Goal: Obtain resource: Download file/media

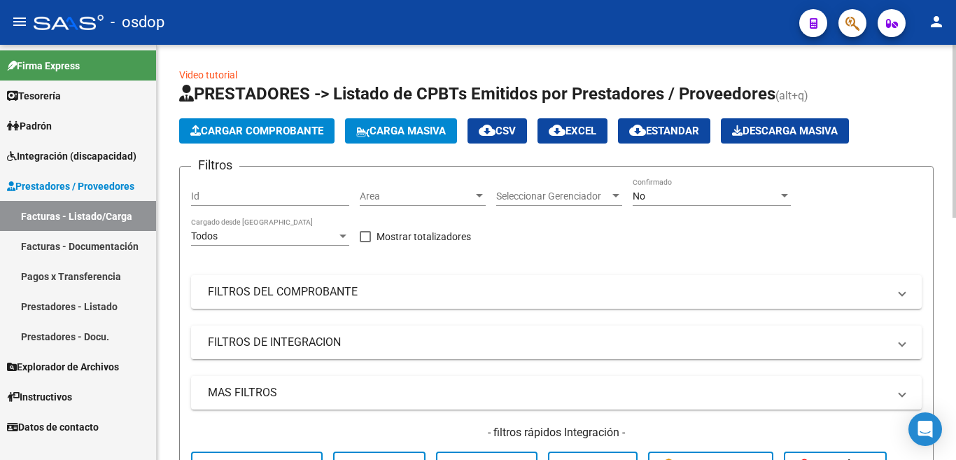
click at [278, 192] on input "Id" at bounding box center [270, 196] width 158 height 12
paste input "240143"
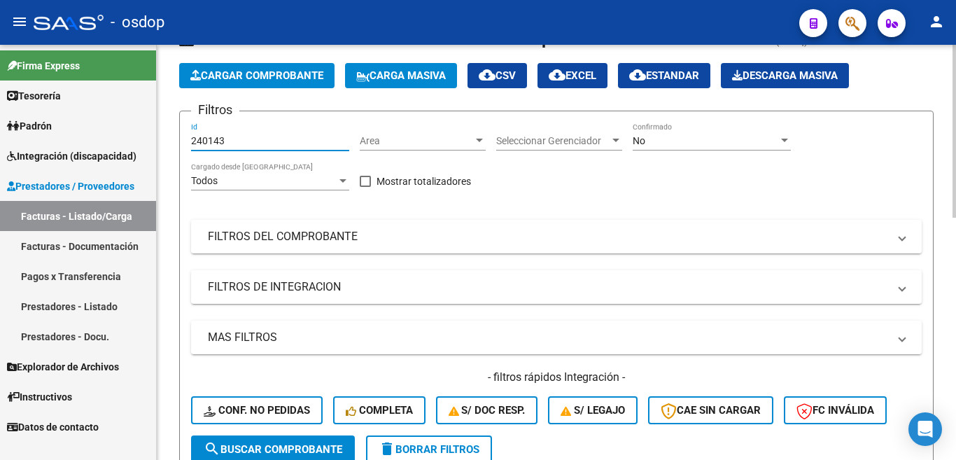
scroll to position [140, 0]
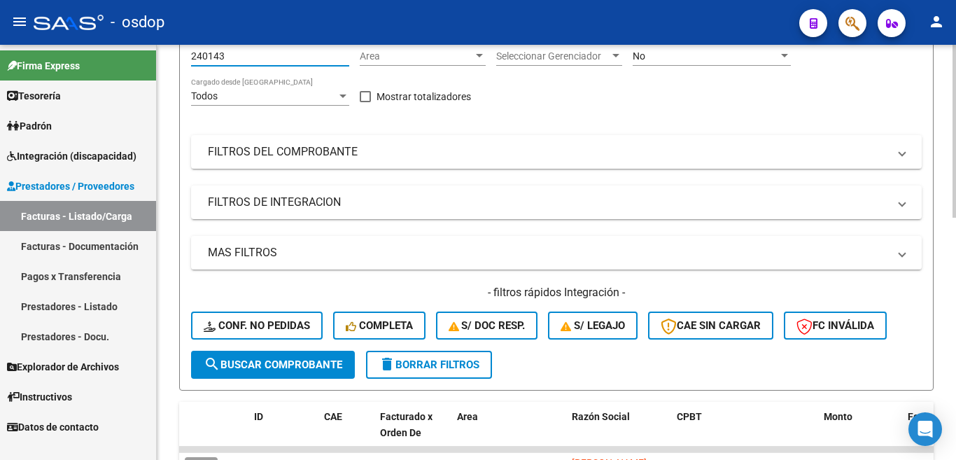
type input "240143"
click at [229, 367] on span "search Buscar Comprobante" at bounding box center [273, 364] width 139 height 13
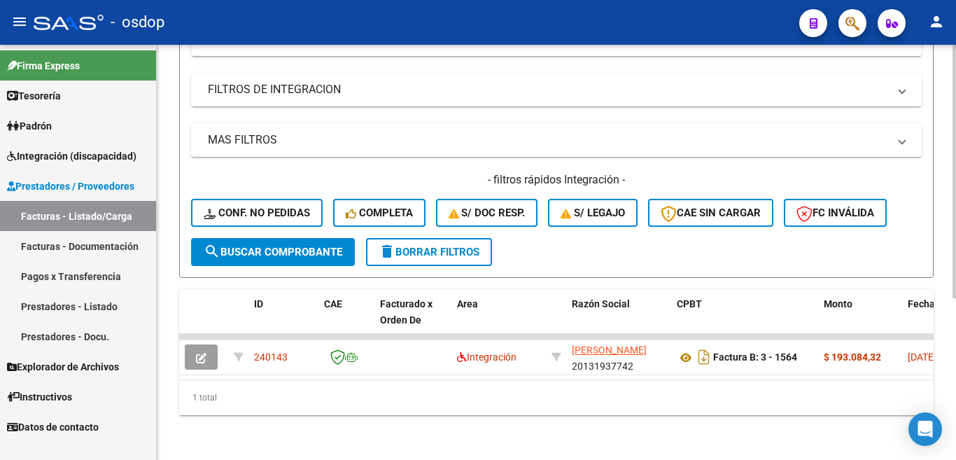
scroll to position [265, 0]
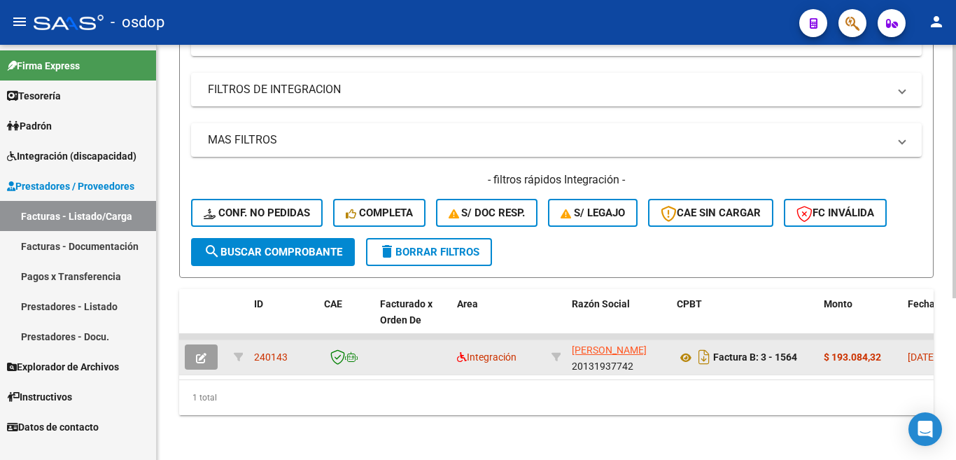
click at [191, 349] on button "button" at bounding box center [201, 356] width 33 height 25
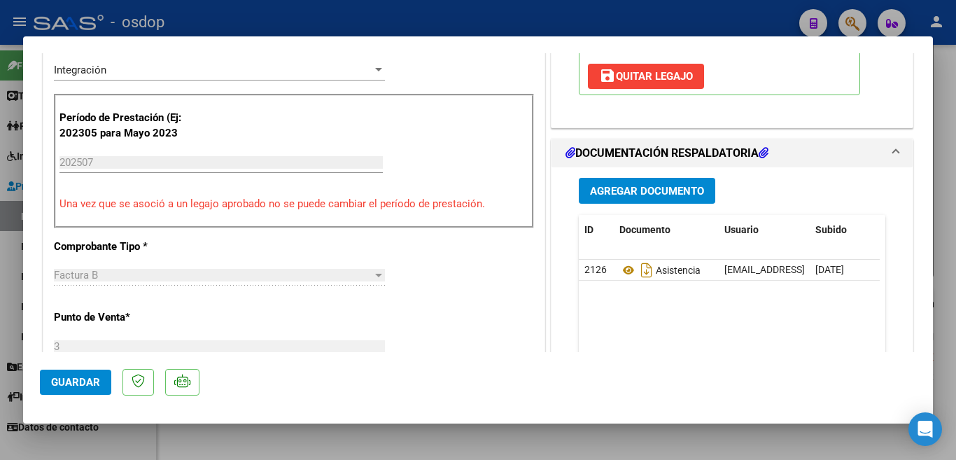
scroll to position [350, 0]
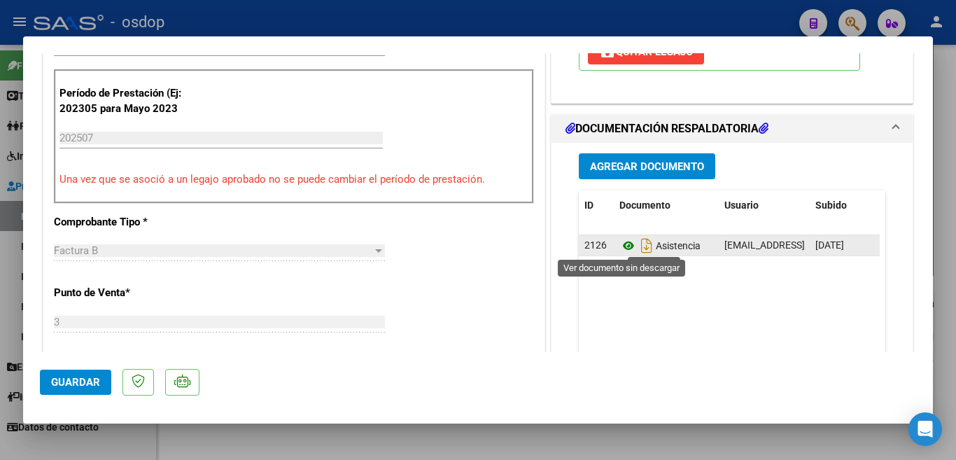
click at [620, 249] on icon at bounding box center [629, 245] width 18 height 17
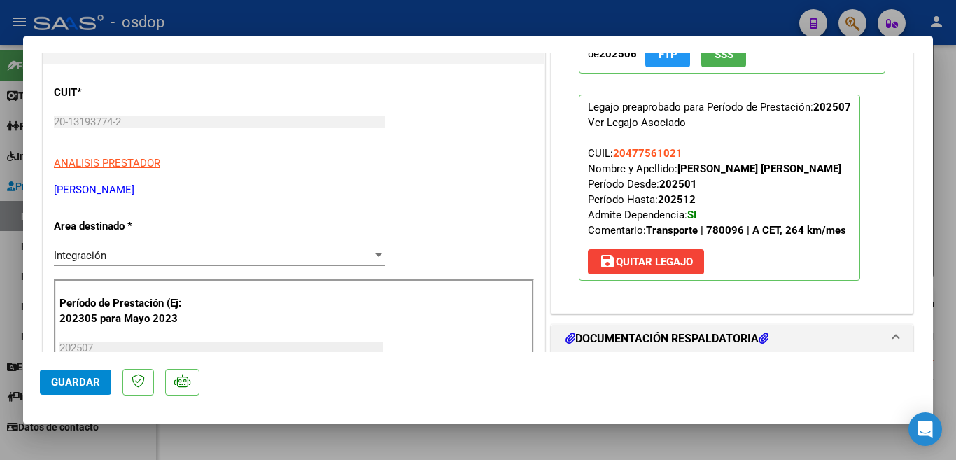
click at [935, 270] on div at bounding box center [478, 230] width 956 height 460
type input "$ 0,00"
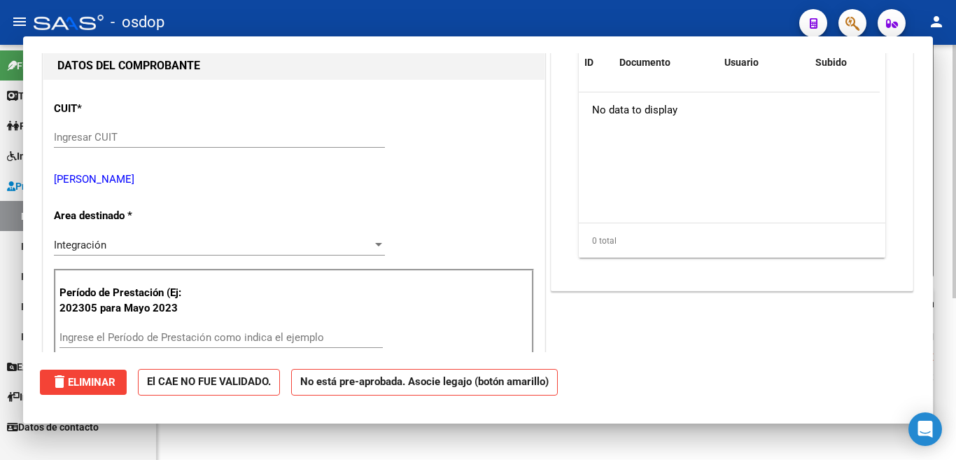
scroll to position [155, 0]
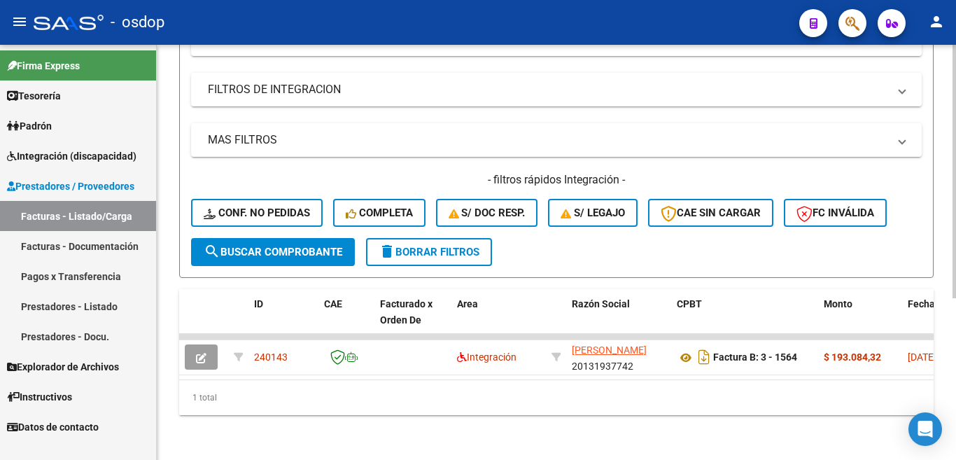
click at [945, 273] on div "Video tutorial PRESTADORES -> Listado de CPBTs Emitidos por Prestadores / Prove…" at bounding box center [556, 126] width 799 height 668
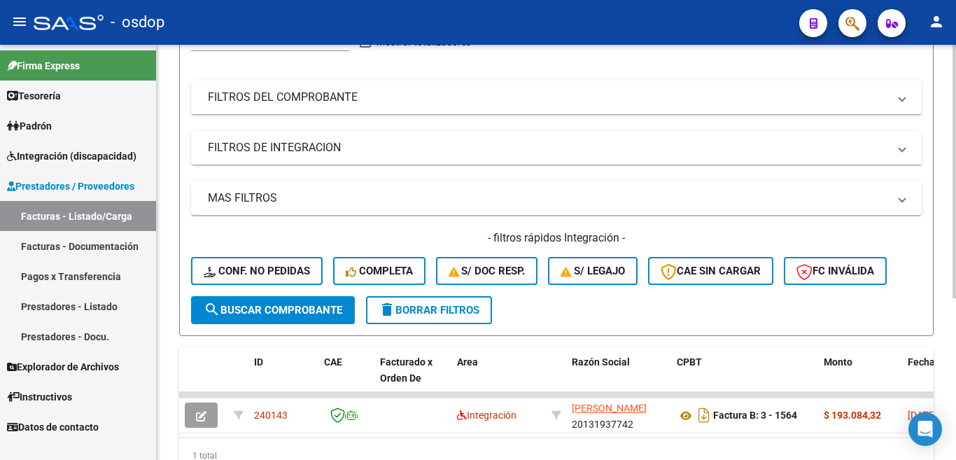
scroll to position [0, 0]
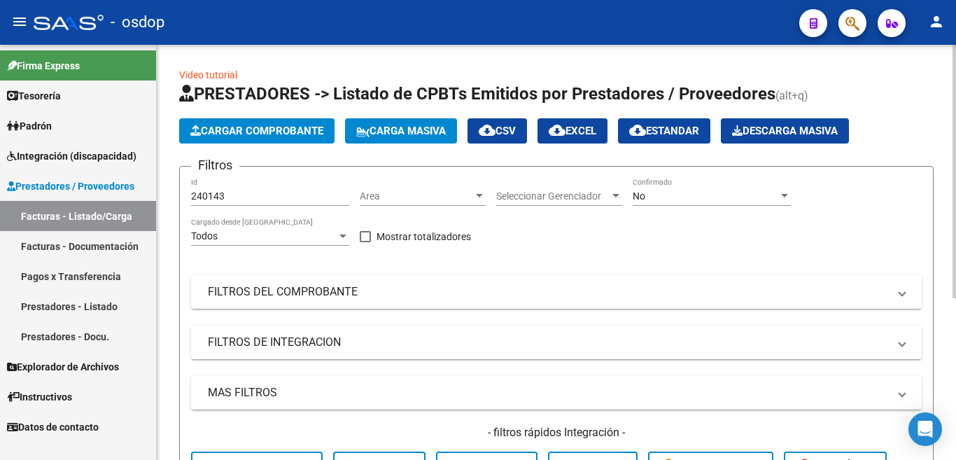
click at [218, 197] on input "240143" at bounding box center [270, 196] width 158 height 12
paste input "259"
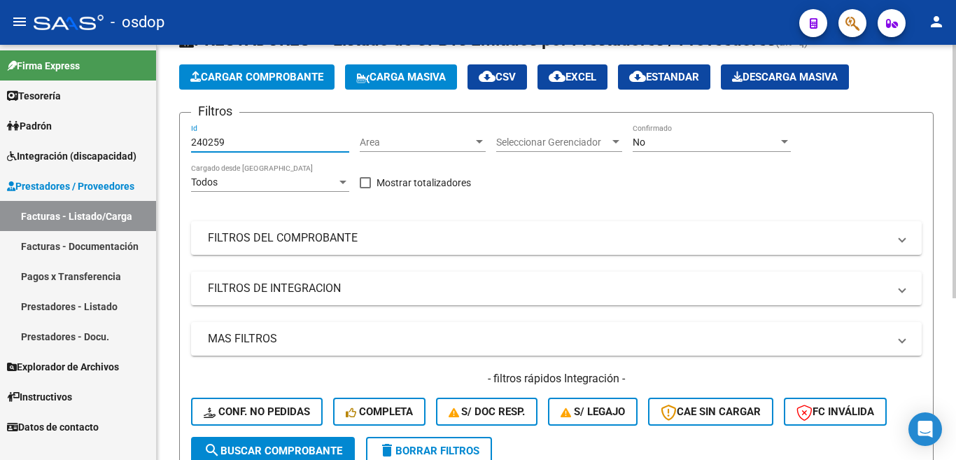
scroll to position [210, 0]
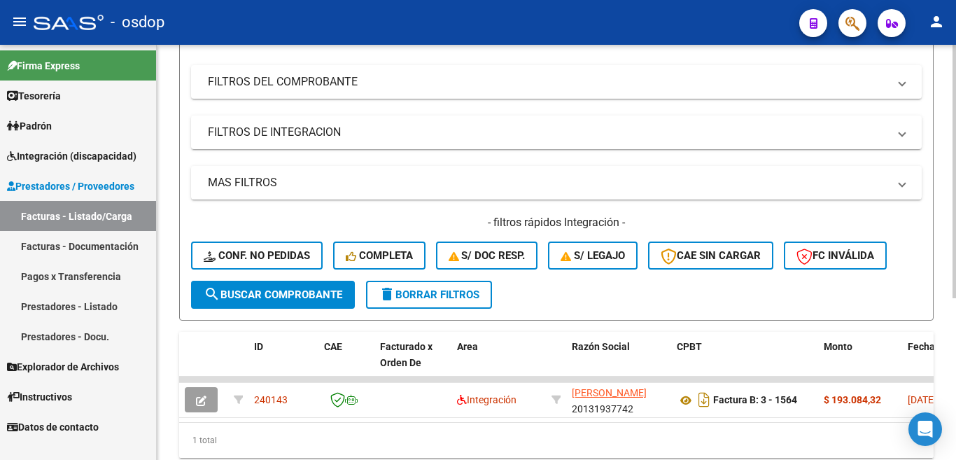
type input "240259"
click at [232, 291] on span "search Buscar Comprobante" at bounding box center [273, 294] width 139 height 13
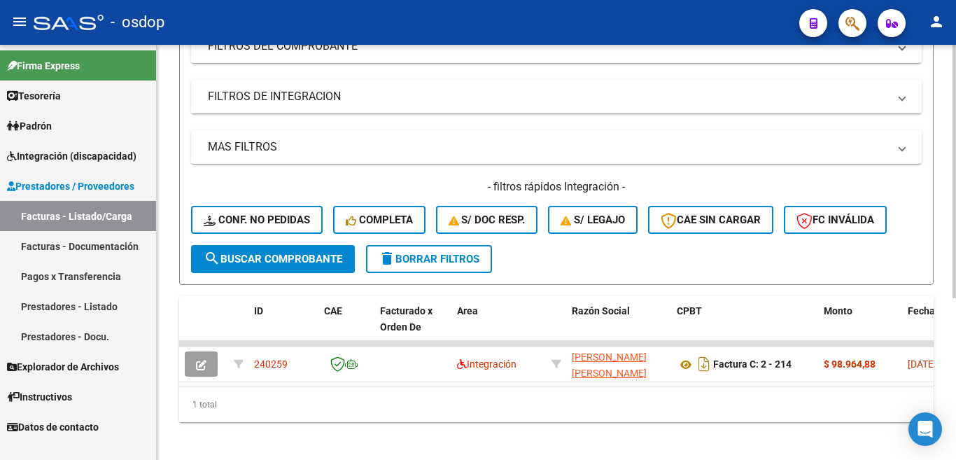
scroll to position [265, 0]
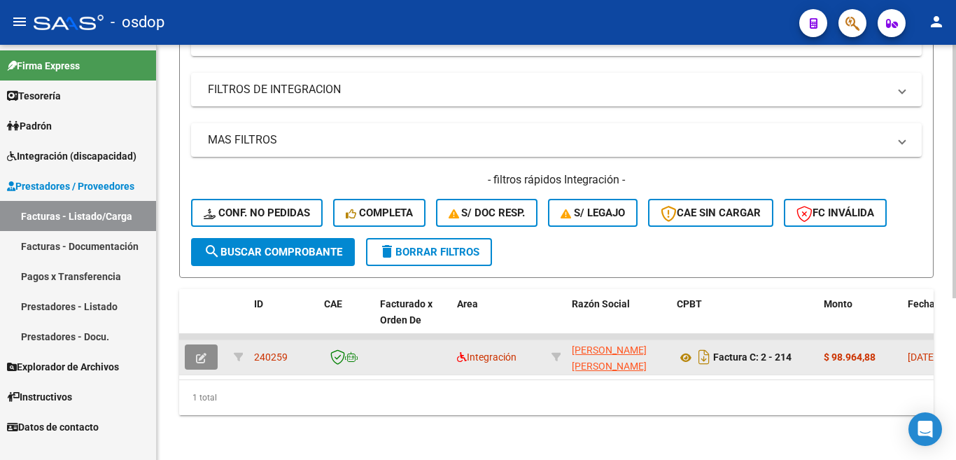
click at [202, 353] on icon "button" at bounding box center [201, 358] width 11 height 11
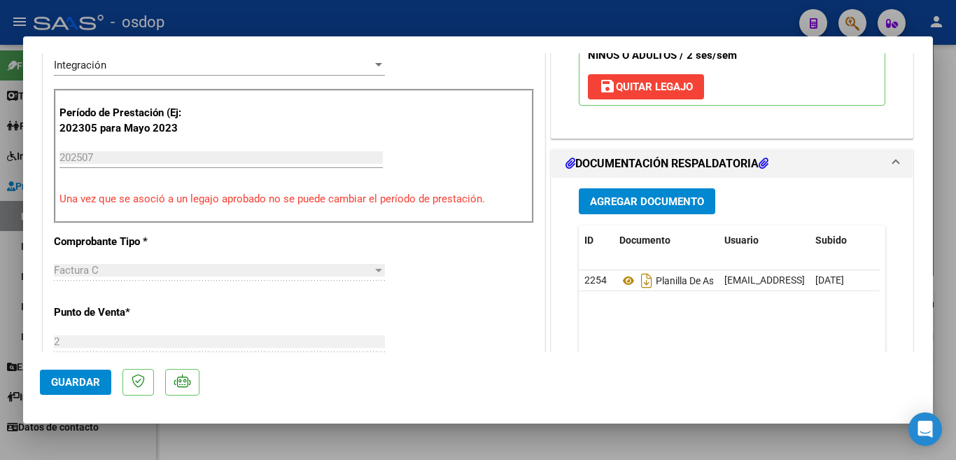
scroll to position [350, 0]
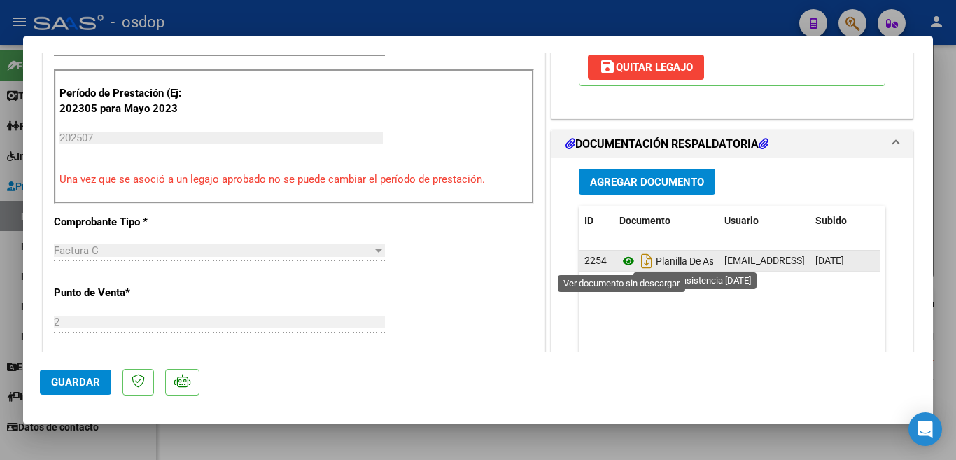
click at [620, 265] on icon at bounding box center [629, 261] width 18 height 17
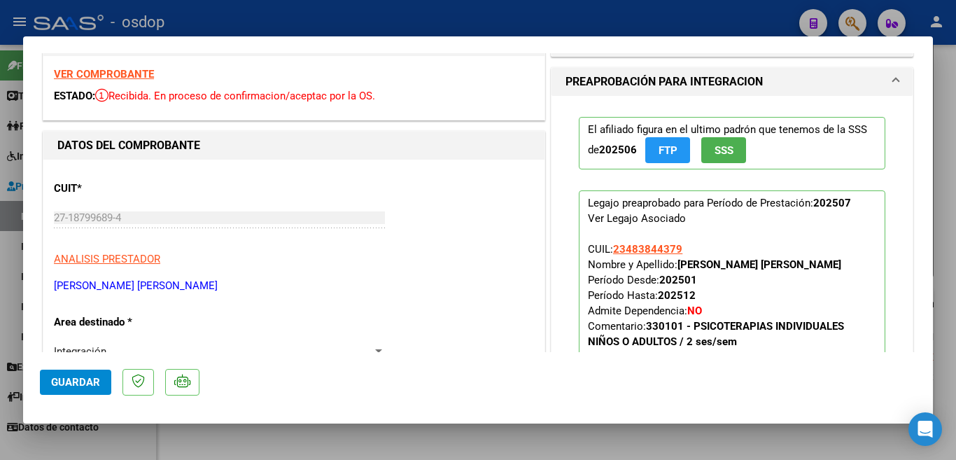
scroll to position [0, 0]
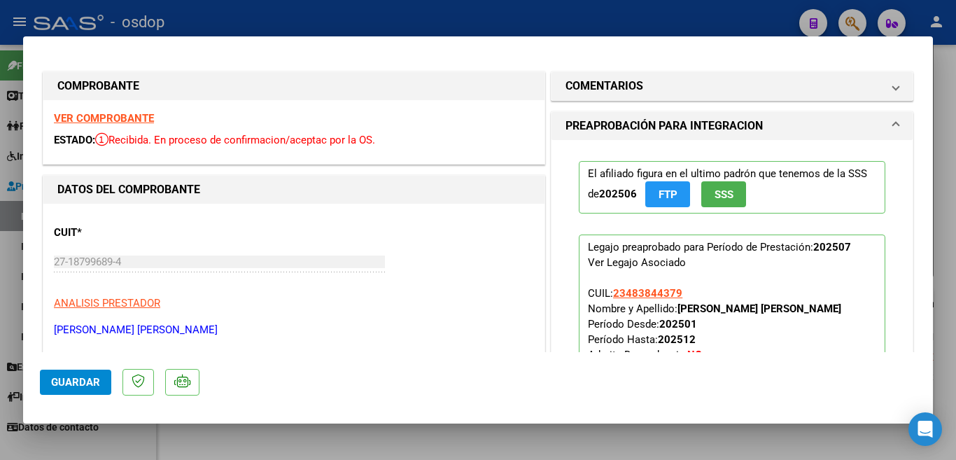
click at [84, 261] on input "27-18799689-4" at bounding box center [219, 262] width 331 height 13
click at [85, 261] on input "27-18799689-4" at bounding box center [219, 262] width 331 height 13
drag, startPoint x: 85, startPoint y: 261, endPoint x: 56, endPoint y: 263, distance: 28.8
click at [56, 263] on input "27-18799689-4" at bounding box center [219, 262] width 331 height 13
drag, startPoint x: 54, startPoint y: 263, endPoint x: 126, endPoint y: 262, distance: 72.1
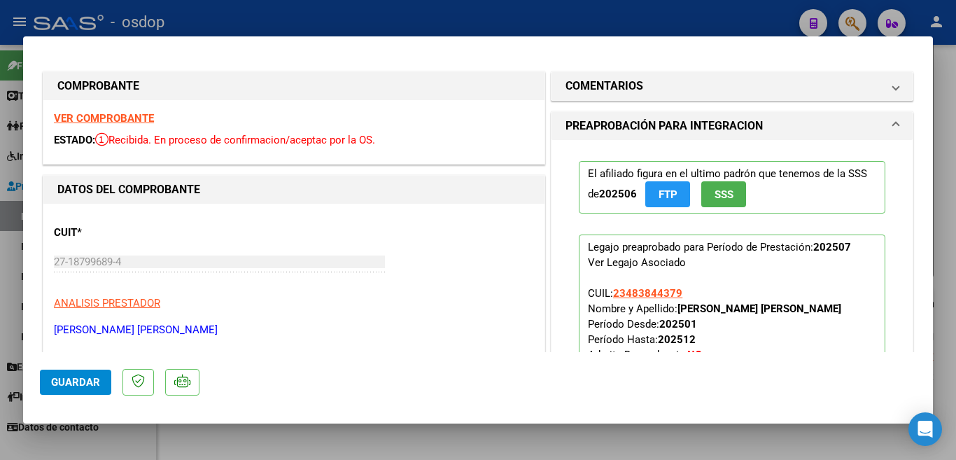
click at [126, 262] on input "27-18799689-4" at bounding box center [219, 262] width 331 height 13
click at [0, 202] on div at bounding box center [478, 230] width 956 height 460
type input "$ 0,00"
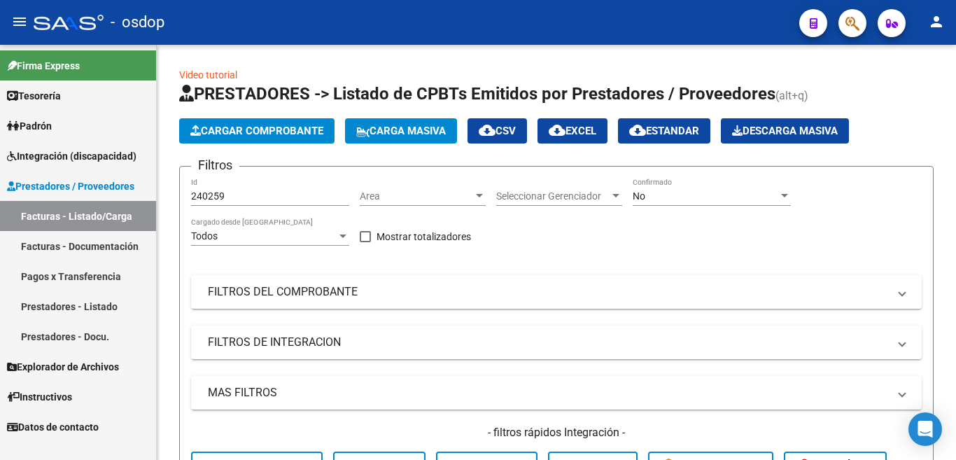
click at [102, 243] on link "Facturas - Documentación" at bounding box center [78, 246] width 156 height 30
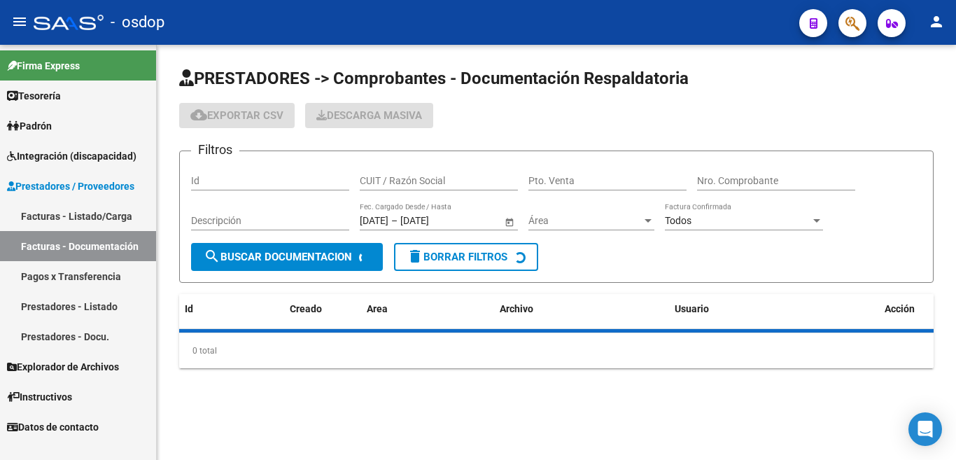
click at [405, 180] on input "CUIT / Razón Social" at bounding box center [439, 181] width 158 height 12
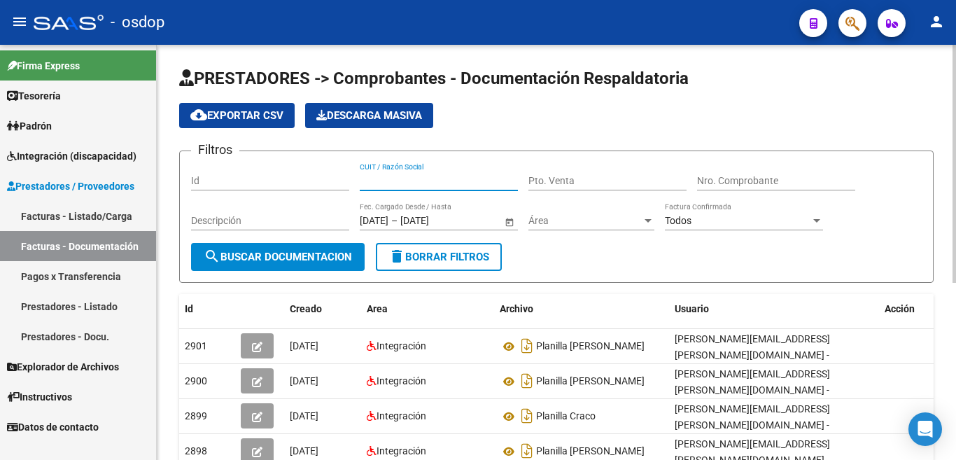
paste input "27-18799689-4"
click at [375, 178] on input "27-18799689-4" at bounding box center [439, 181] width 158 height 12
click at [420, 183] on input "2718799689-4" at bounding box center [439, 181] width 158 height 12
type input "27187996894"
click at [293, 252] on span "search Buscar Documentacion" at bounding box center [278, 257] width 148 height 13
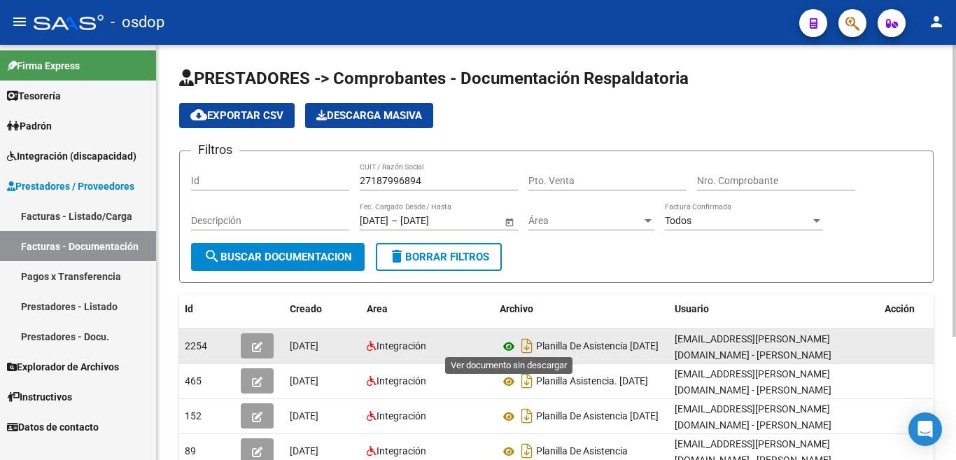
click at [508, 344] on icon at bounding box center [509, 346] width 18 height 17
